Goal: Information Seeking & Learning: Find specific fact

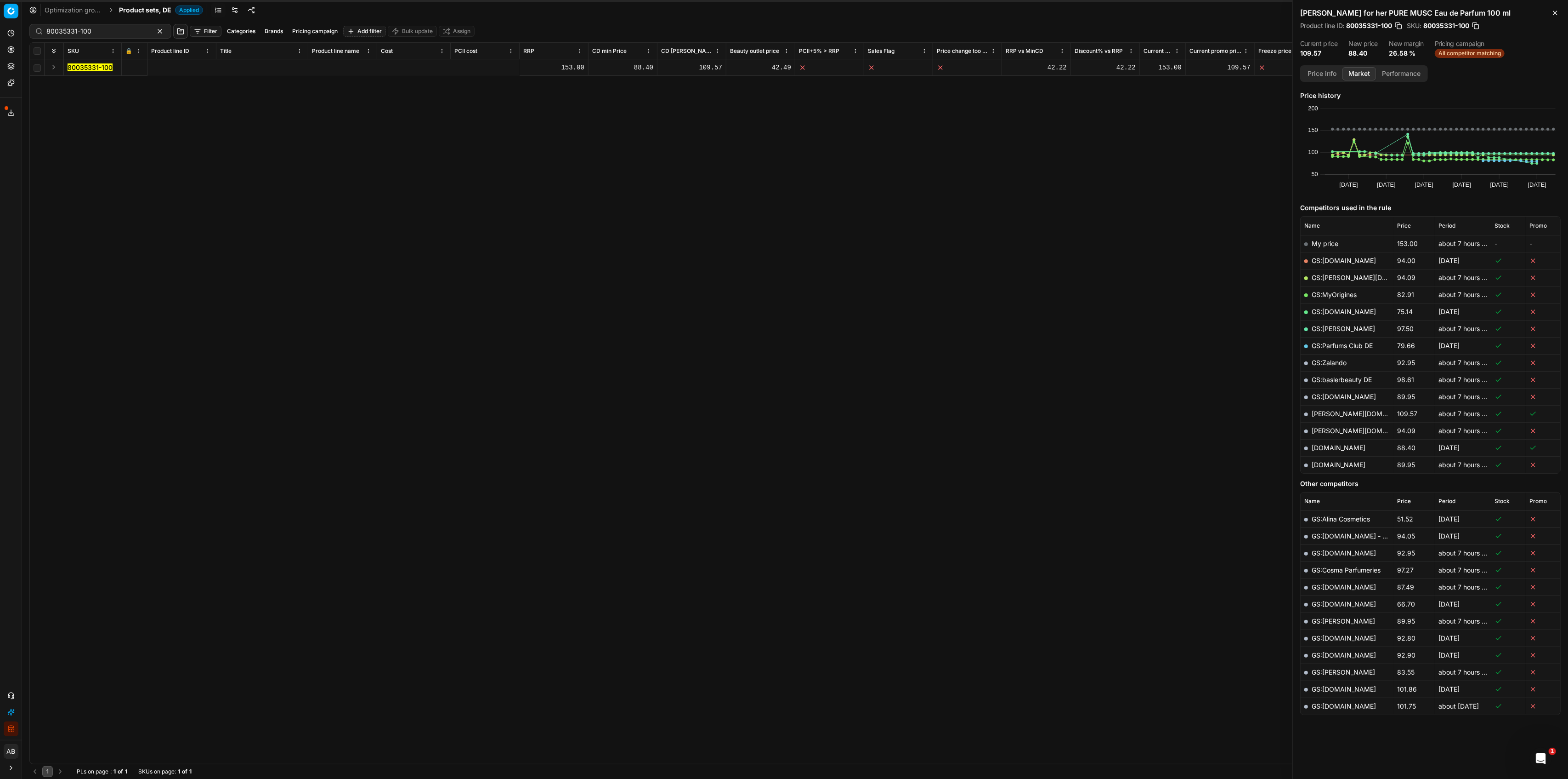
scroll to position [0, 562]
click at [162, 13] on span "Product sets, DE" at bounding box center [145, 10] width 52 height 9
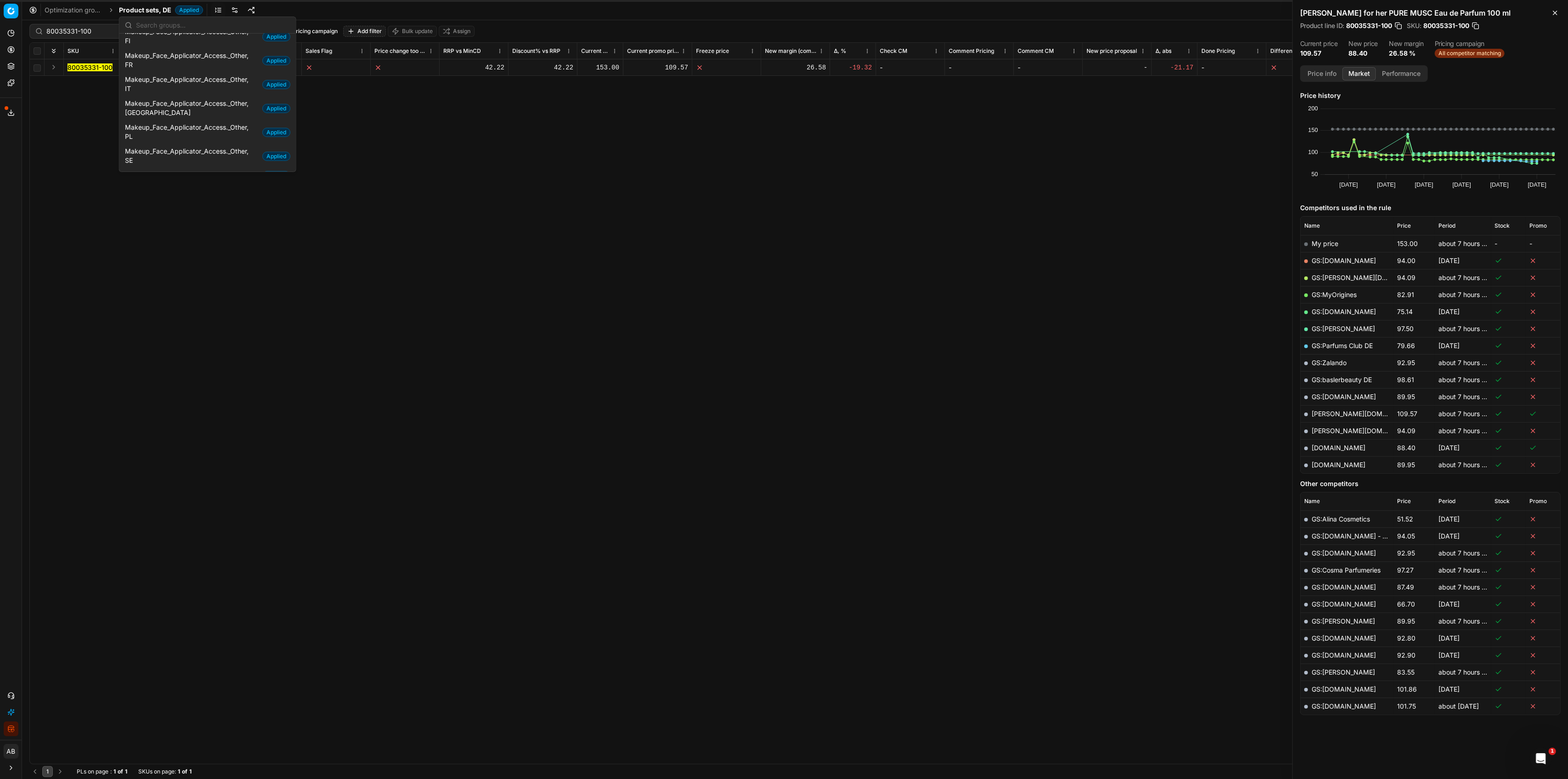
scroll to position [797, 0]
click at [168, 167] on div "Parfum, DE Applied" at bounding box center [208, 175] width 173 height 15
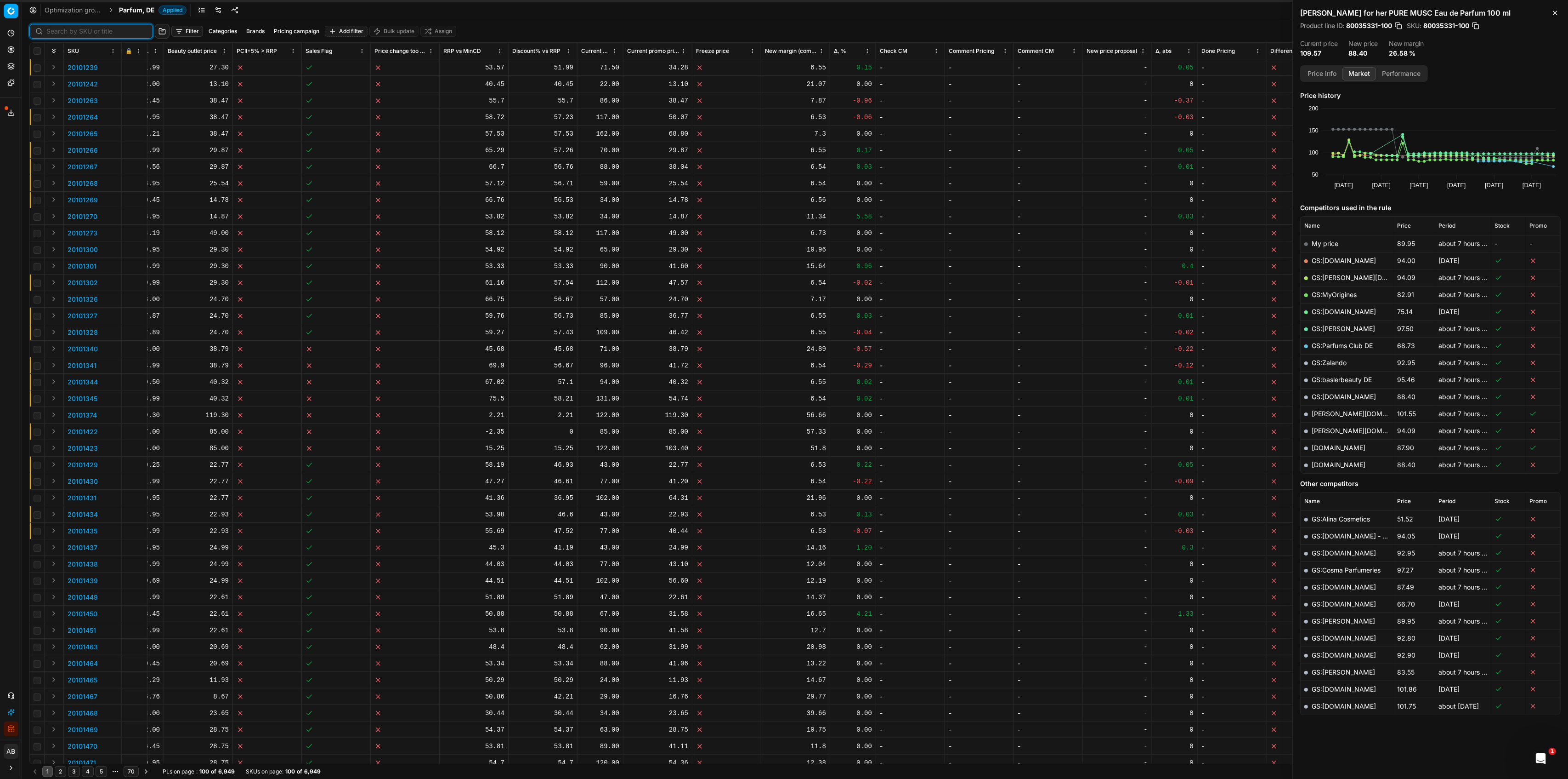
click at [54, 31] on input at bounding box center [96, 31] width 100 height 9
paste input "90001699-0002405"
type input "90001699-0002405"
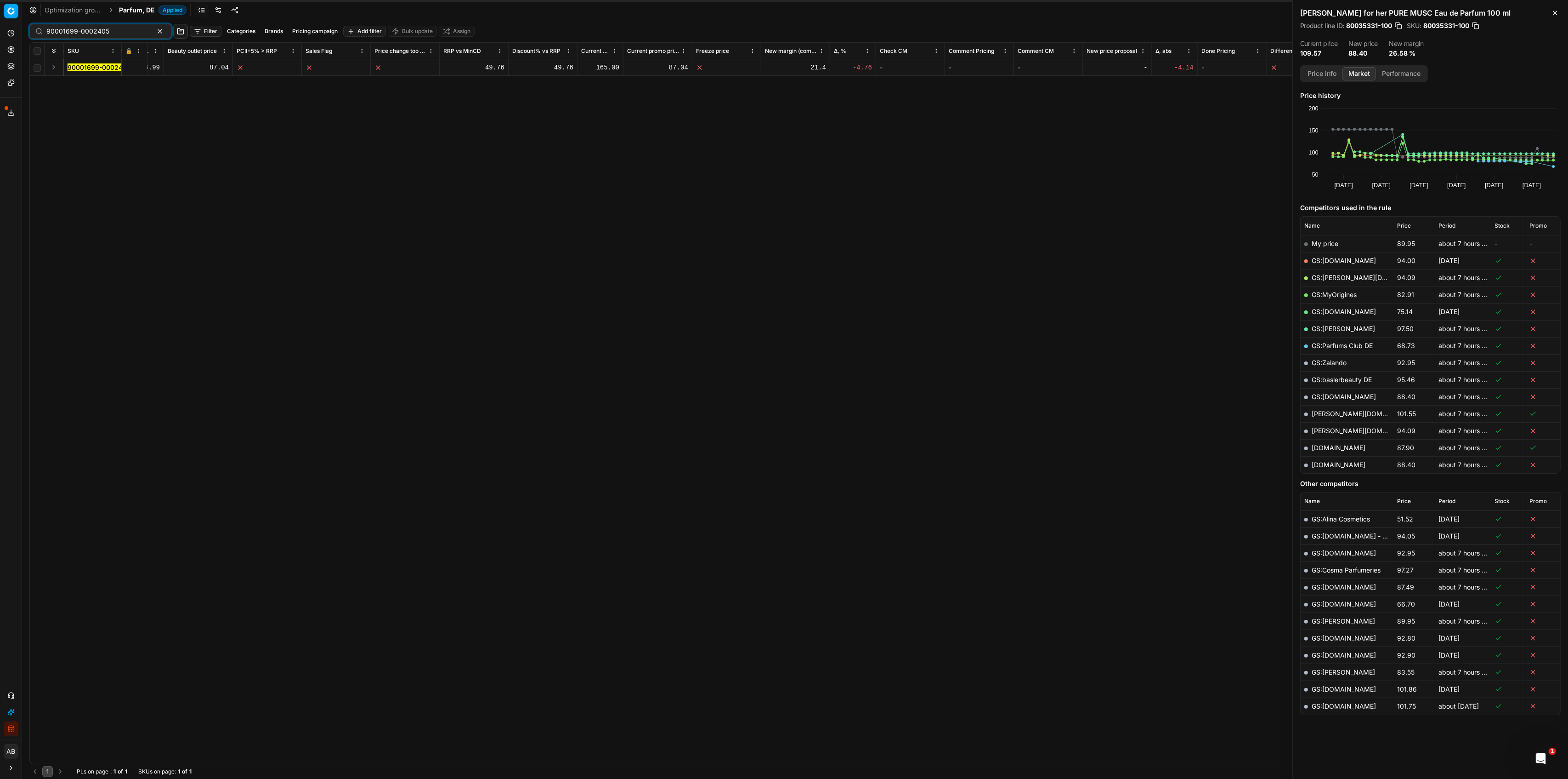
click at [99, 63] on span "90001699-0002405" at bounding box center [99, 67] width 63 height 9
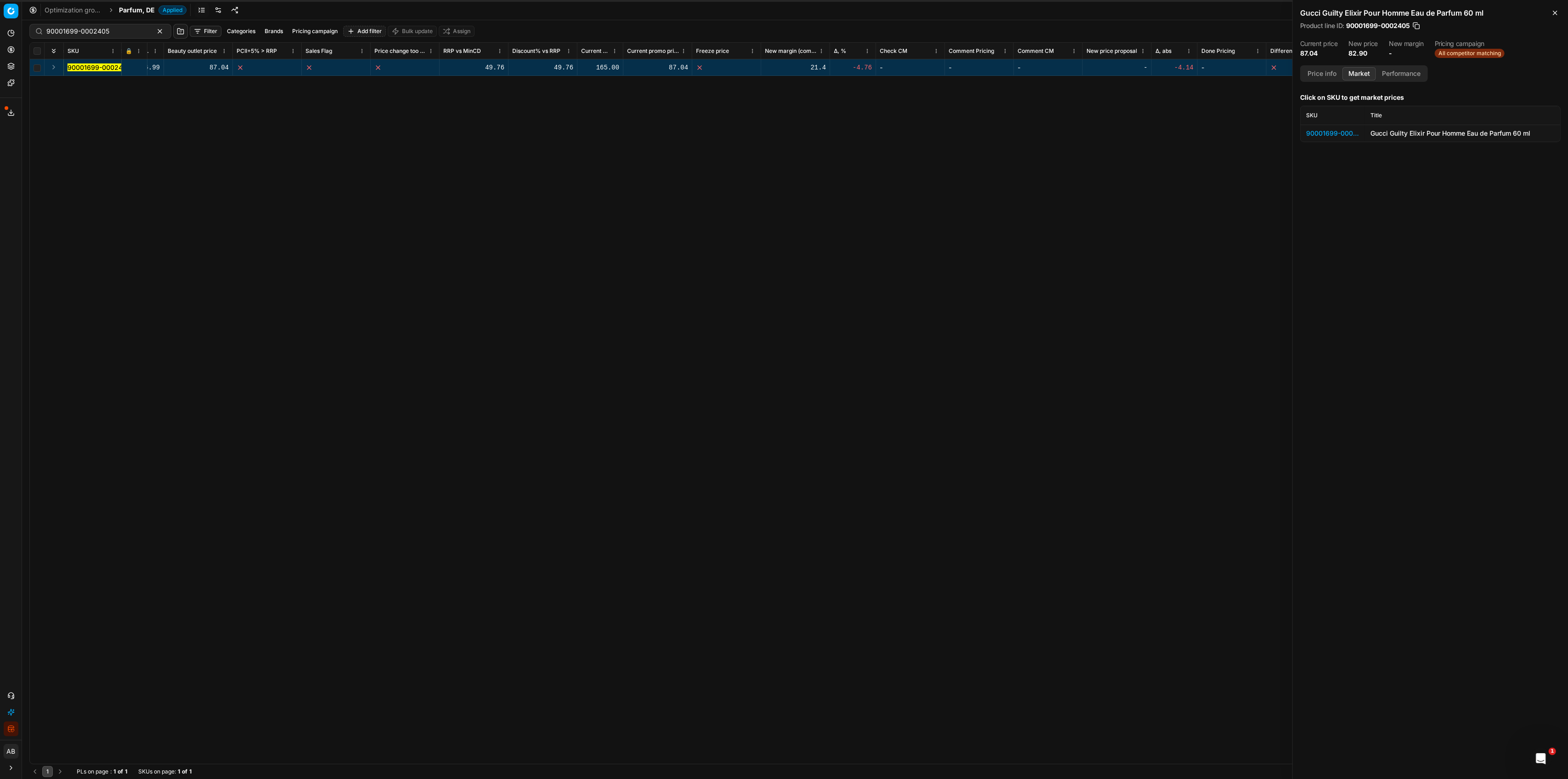
click at [1349, 130] on div "90001699-0002405" at bounding box center [1333, 133] width 54 height 9
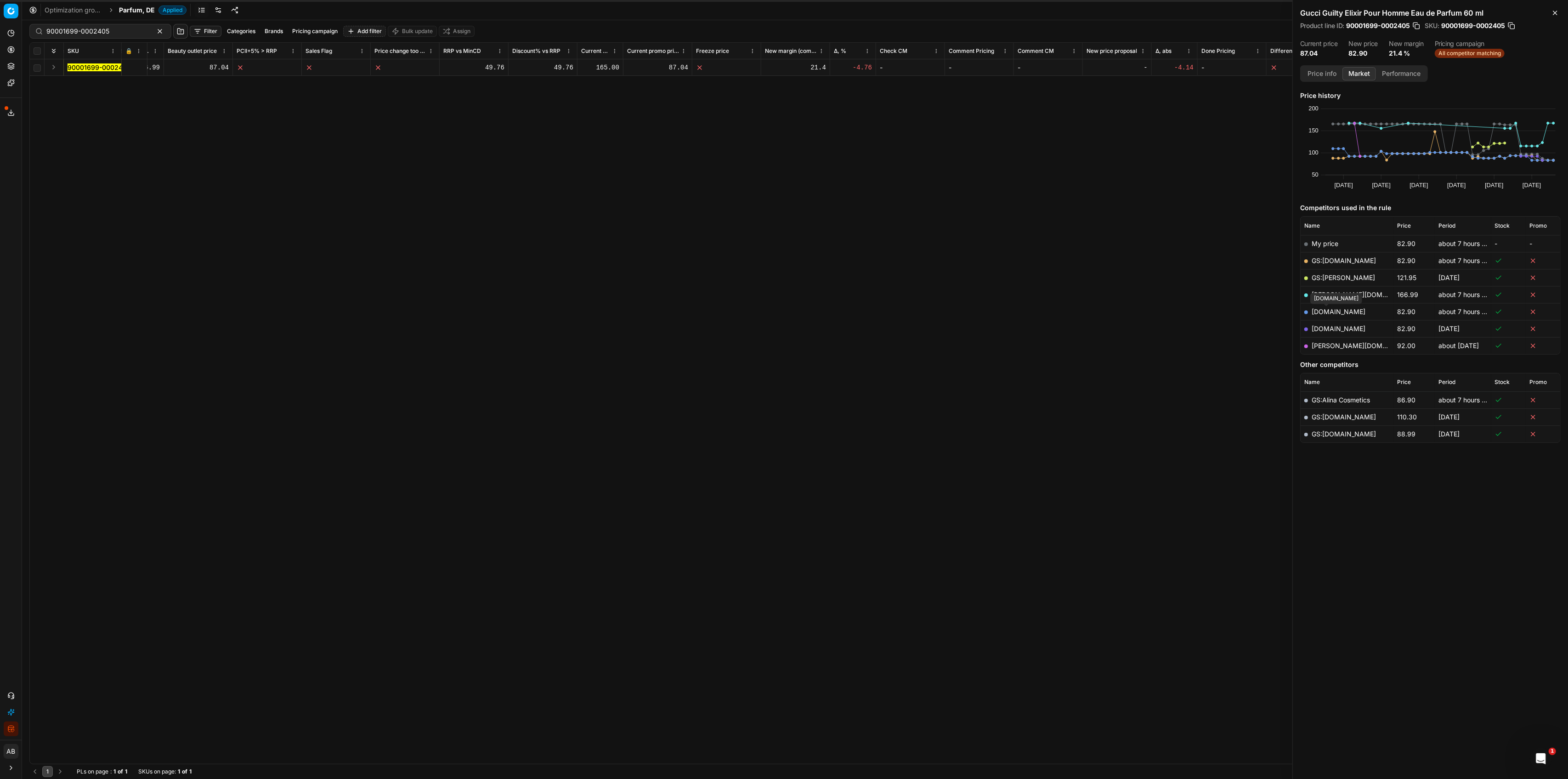
click at [1331, 308] on link "[DOMAIN_NAME]" at bounding box center [1339, 311] width 54 height 8
